Goal: Task Accomplishment & Management: Manage account settings

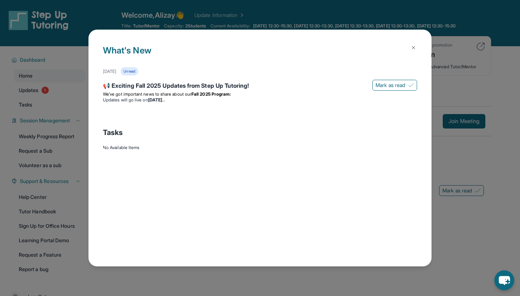
click at [418, 47] on button at bounding box center [413, 47] width 14 height 14
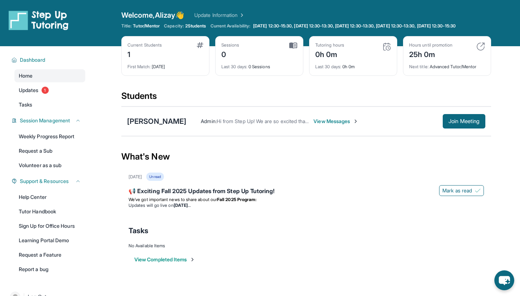
click at [201, 48] on img at bounding box center [200, 45] width 7 height 6
click at [250, 26] on span "Current Availability:" at bounding box center [231, 26] width 40 height 6
drag, startPoint x: 256, startPoint y: 26, endPoint x: 293, endPoint y: 34, distance: 37.9
click at [293, 29] on div "Current Availability: [DATE] 12:30-15:30, [DATE] 12:30-13:30, [DATE] 12:30-13:3…" at bounding box center [338, 26] width 255 height 6
click at [293, 35] on div "Welcome, Alizay 👋 Update Information Title: Tutor/Mentor Capacity: 2 Students C…" at bounding box center [306, 23] width 370 height 26
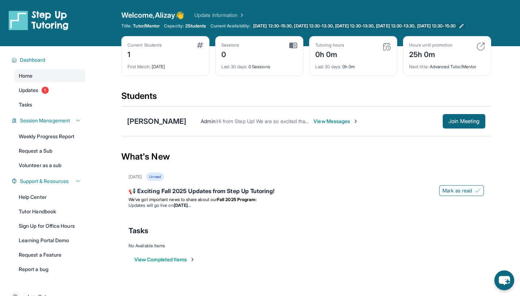
click at [268, 29] on span "[DATE] 12:30-15:30, [DATE] 12:30-13:30, [DATE] 12:30-13:30, [DATE] 12:30-13:30,…" at bounding box center [354, 26] width 203 height 6
click at [132, 59] on div "1" at bounding box center [145, 54] width 34 height 12
click at [135, 48] on div "Current Students" at bounding box center [145, 45] width 34 height 6
click at [132, 69] on span "First Match :" at bounding box center [139, 66] width 23 height 5
click at [331, 125] on span "View Messages" at bounding box center [336, 121] width 45 height 7
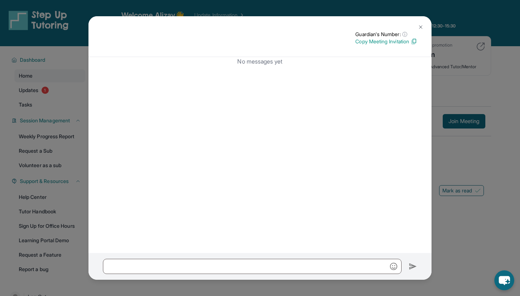
click at [418, 26] on img at bounding box center [421, 27] width 6 height 6
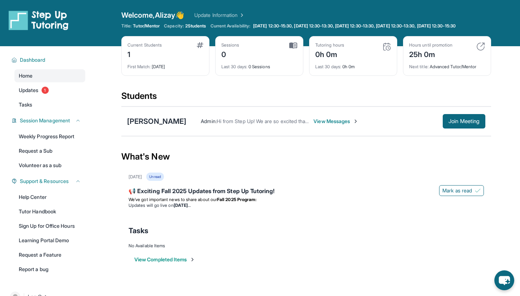
click at [207, 124] on span "Admin :" at bounding box center [209, 121] width 16 height 6
drag, startPoint x: 411, startPoint y: 60, endPoint x: 449, endPoint y: 59, distance: 38.0
click at [449, 60] on div "25h 0m" at bounding box center [430, 54] width 43 height 12
click at [449, 59] on div "25h 0m" at bounding box center [430, 54] width 43 height 12
